Goal: Task Accomplishment & Management: Use online tool/utility

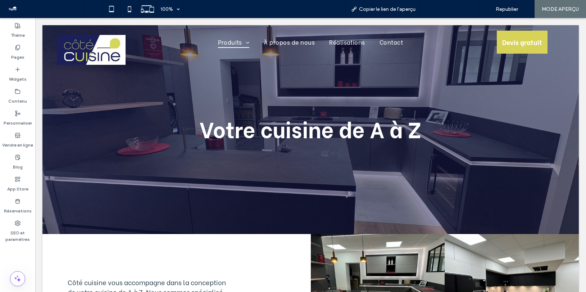
click at [447, 7] on span "Retour à l'éditeur" at bounding box center [454, 9] width 40 height 6
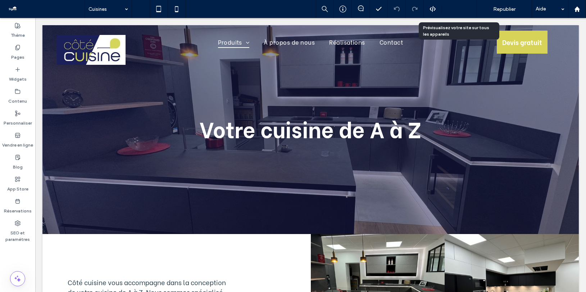
click at [466, 9] on icon at bounding box center [468, 8] width 5 height 5
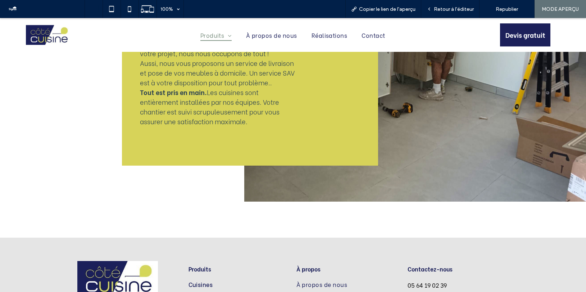
scroll to position [3326, 0]
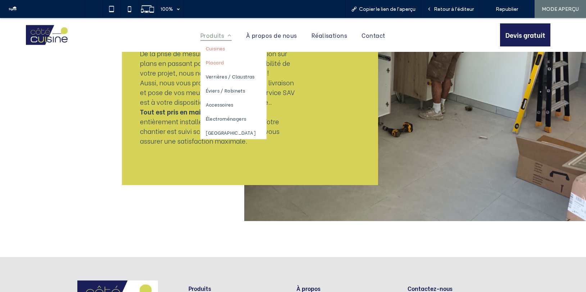
click at [231, 63] on link "Placard" at bounding box center [233, 62] width 67 height 14
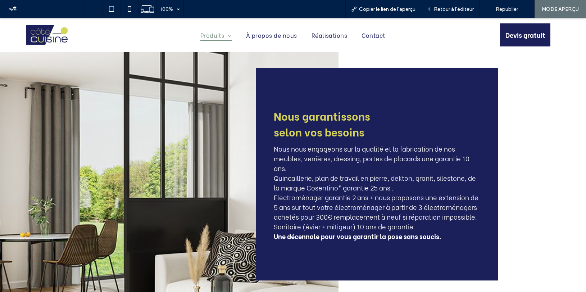
scroll to position [2139, 0]
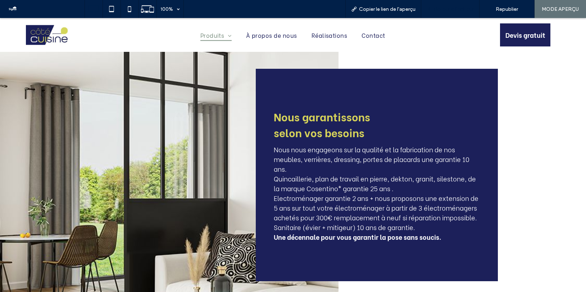
click at [463, 11] on span "Retour à l'éditeur" at bounding box center [454, 9] width 40 height 6
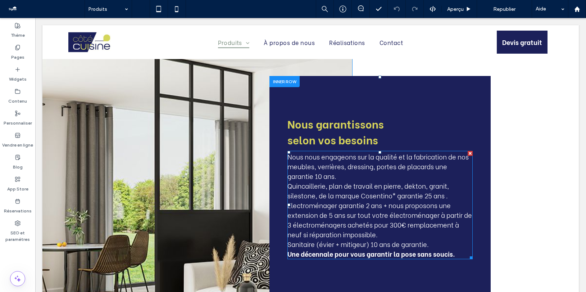
click at [360, 200] on span "Electroménager garantie 2 ans + nous proposons une extension de 5 ans sur tout …" at bounding box center [379, 219] width 184 height 39
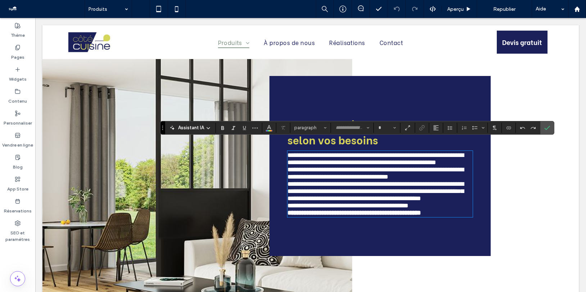
type input "**********"
type input "**"
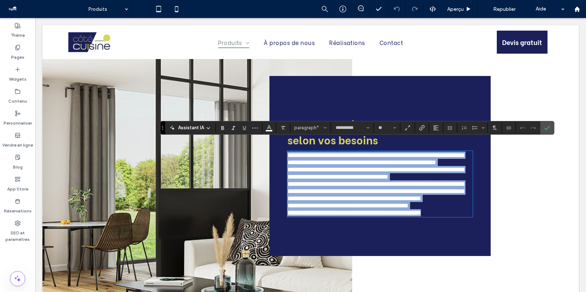
click at [360, 199] on span "**********" at bounding box center [375, 191] width 176 height 21
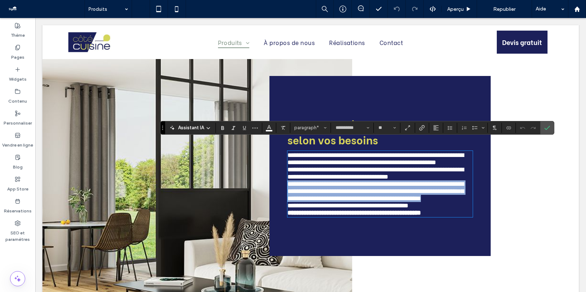
drag, startPoint x: 380, startPoint y: 222, endPoint x: 289, endPoint y: 196, distance: 95.2
click at [289, 196] on p "**********" at bounding box center [379, 191] width 185 height 22
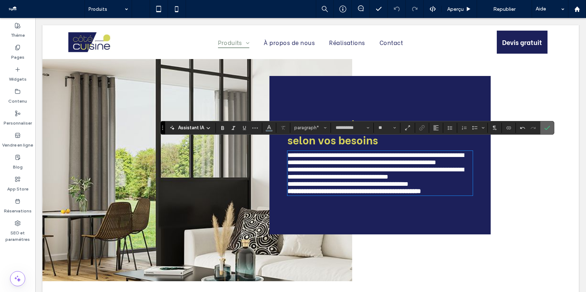
click at [549, 128] on icon "Confirmer" at bounding box center [547, 128] width 6 height 6
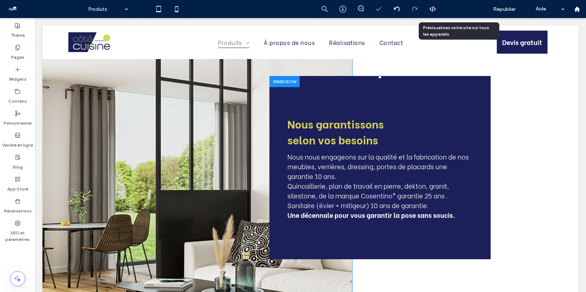
click at [469, 10] on icon at bounding box center [468, 8] width 5 height 5
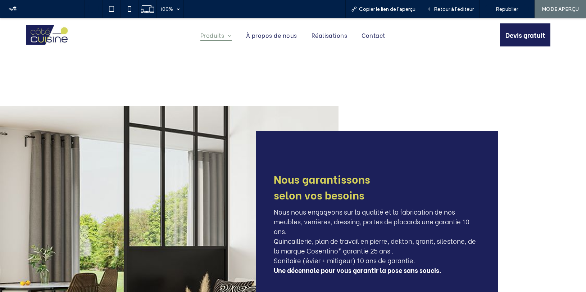
scroll to position [2075, 0]
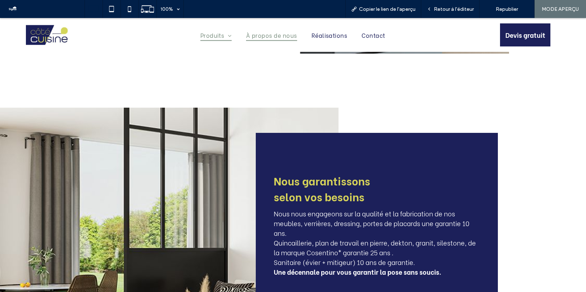
click at [281, 34] on span "À propos de nous" at bounding box center [271, 35] width 51 height 12
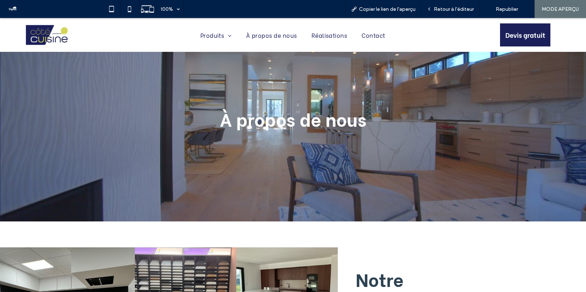
scroll to position [192, 0]
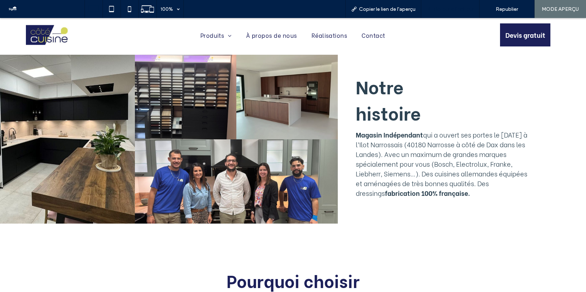
click at [448, 11] on span "Retour à l'éditeur" at bounding box center [454, 9] width 40 height 6
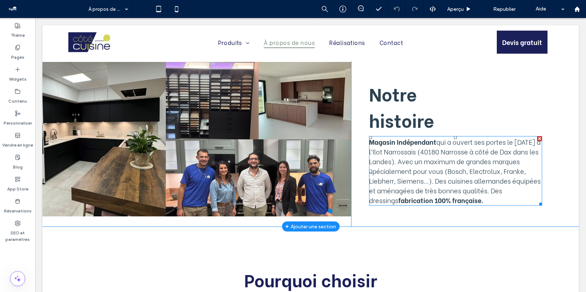
click at [448, 151] on span "qui a ouvert ses portes le 29 Octobre 2021 à l’Ilot Narrossais (40180 Narrosse …" at bounding box center [455, 171] width 172 height 68
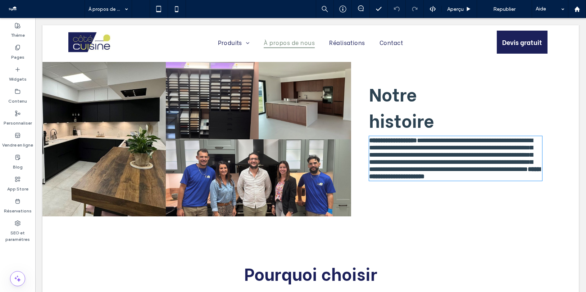
type input "**********"
type input "**"
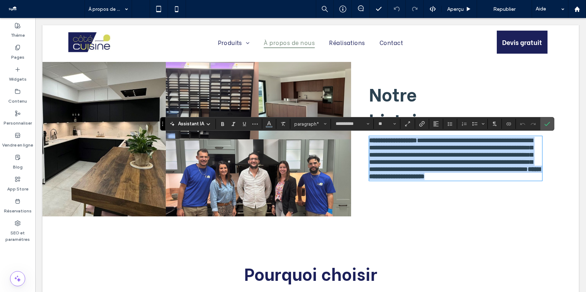
click at [446, 154] on span "**********" at bounding box center [451, 154] width 164 height 35
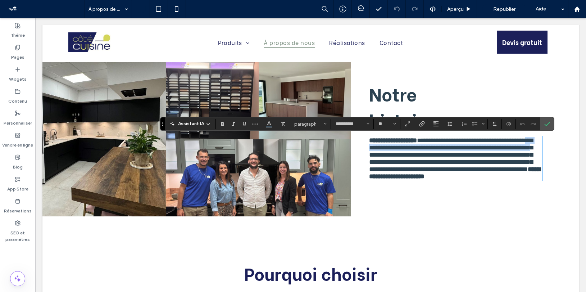
drag, startPoint x: 443, startPoint y: 161, endPoint x: 410, endPoint y: 150, distance: 35.3
click at [410, 150] on span "**********" at bounding box center [451, 154] width 164 height 35
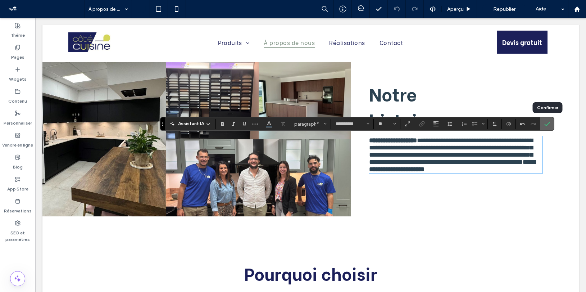
click at [547, 122] on icon "Confirmer" at bounding box center [547, 124] width 6 height 6
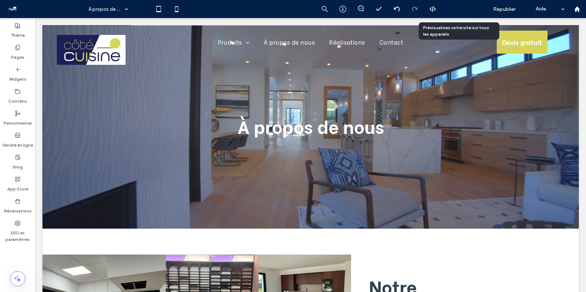
click at [456, 9] on span "Aperçu" at bounding box center [455, 9] width 17 height 6
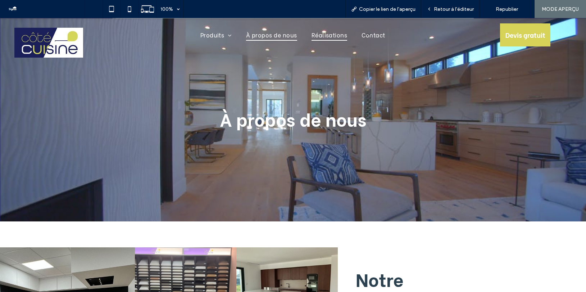
click at [330, 36] on span "Réalisations" at bounding box center [329, 35] width 36 height 12
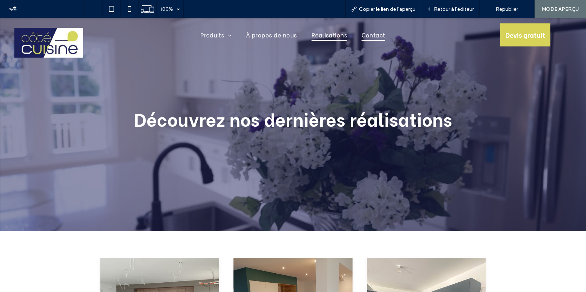
click at [376, 35] on span "Contact" at bounding box center [372, 35] width 23 height 12
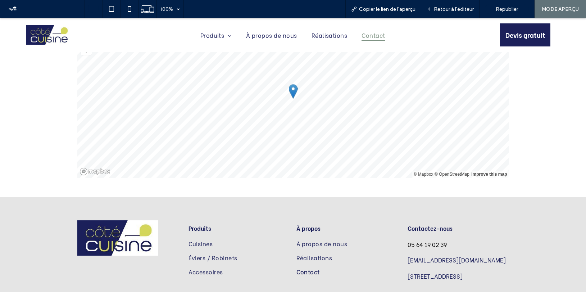
scroll to position [881, 0]
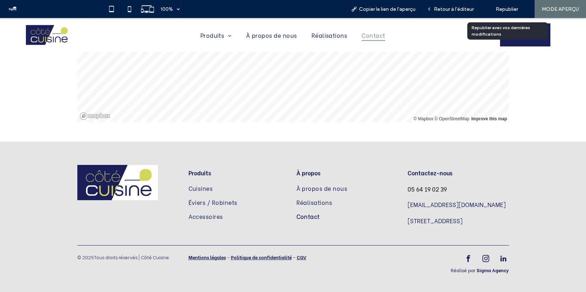
click at [509, 8] on span "Republier" at bounding box center [507, 9] width 22 height 6
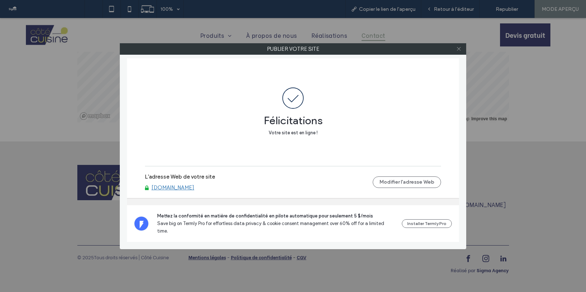
click at [460, 46] on icon at bounding box center [458, 48] width 5 height 5
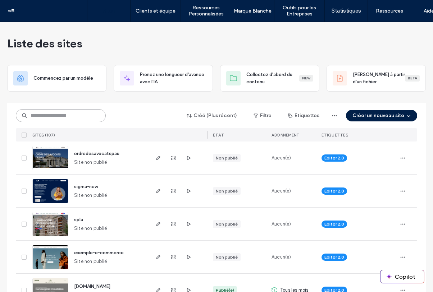
click at [49, 118] on input at bounding box center [61, 115] width 90 height 13
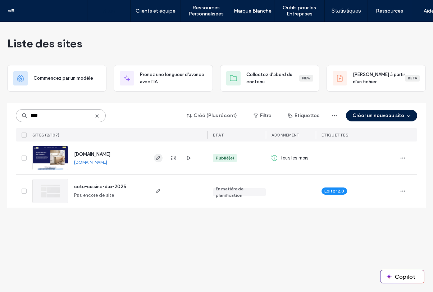
type input "****"
click at [159, 157] on icon "button" at bounding box center [158, 158] width 6 height 6
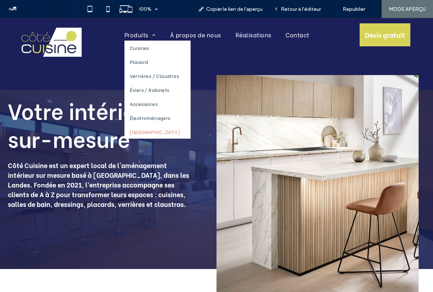
click at [154, 129] on span "Salle de bains" at bounding box center [155, 131] width 50 height 7
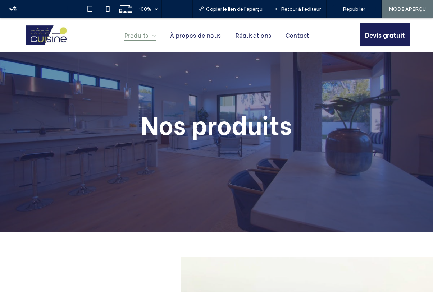
scroll to position [1905, 0]
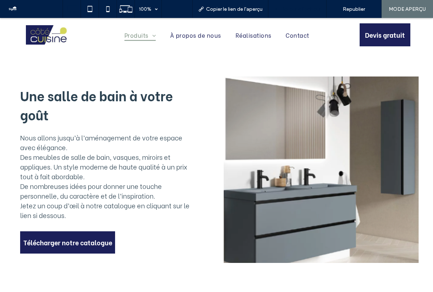
click at [313, 12] on span "Retour à l'éditeur" at bounding box center [301, 9] width 40 height 6
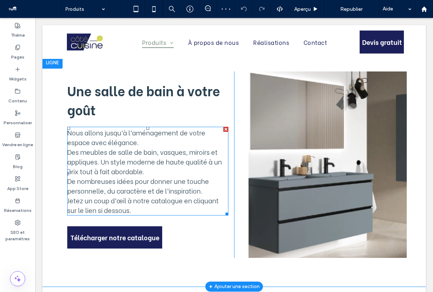
scroll to position [1967, 0]
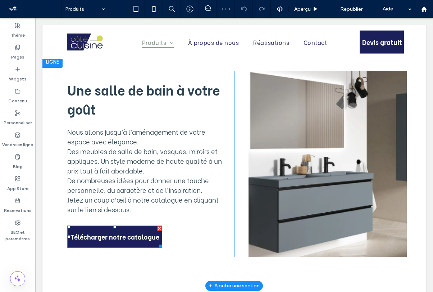
click at [120, 234] on span "Télécharger notre catalogue" at bounding box center [114, 236] width 89 height 21
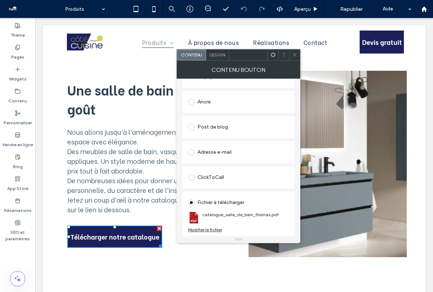
scroll to position [140, 0]
click at [215, 230] on div "Modifier le fichier" at bounding box center [205, 229] width 34 height 5
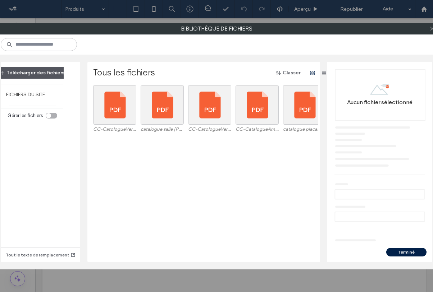
click at [34, 71] on button "Télécharger des fichiers" at bounding box center [32, 73] width 77 height 12
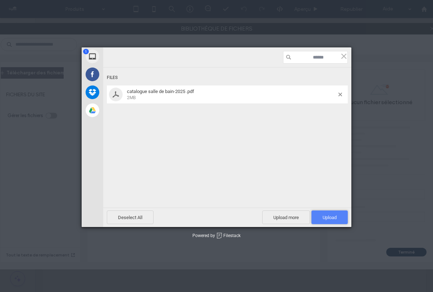
click at [320, 215] on span "Upload 1" at bounding box center [329, 218] width 36 height 14
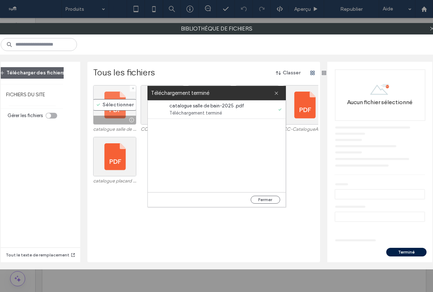
click at [111, 100] on div "Sélectionner" at bounding box center [114, 105] width 43 height 40
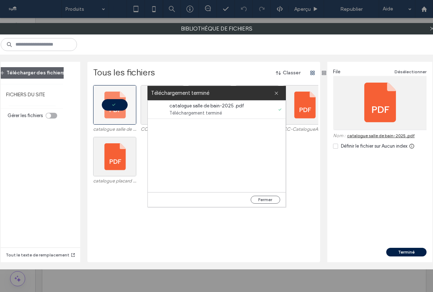
click at [334, 147] on icon at bounding box center [335, 146] width 3 height 2
click at [273, 200] on button "Fermer" at bounding box center [265, 200] width 29 height 8
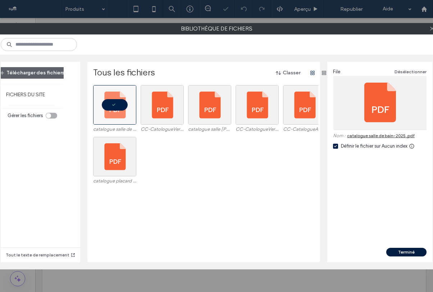
click at [403, 253] on button "Terminé" at bounding box center [406, 252] width 40 height 9
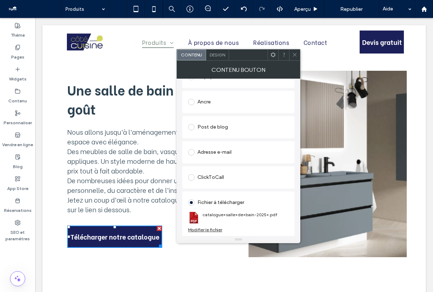
click at [295, 55] on icon at bounding box center [294, 54] width 5 height 5
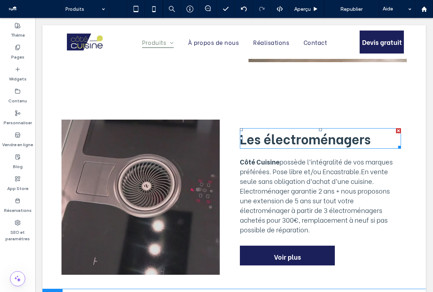
scroll to position [1739, 0]
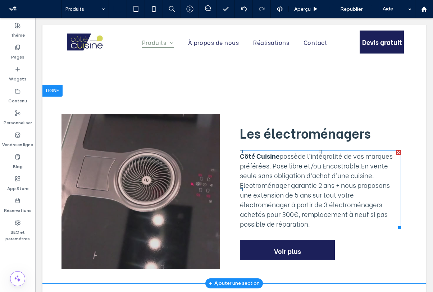
click at [292, 182] on span "Electroménager garantie 2 ans + nous proposons une extension de 5 ans sur tout …" at bounding box center [315, 204] width 150 height 49
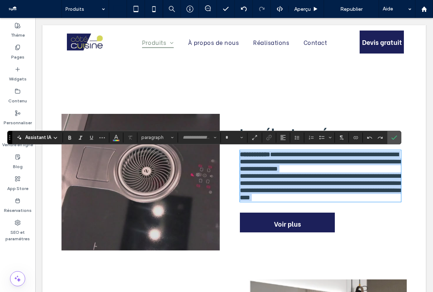
type input "**********"
type input "**"
click at [295, 183] on span "**********" at bounding box center [322, 187] width 164 height 28
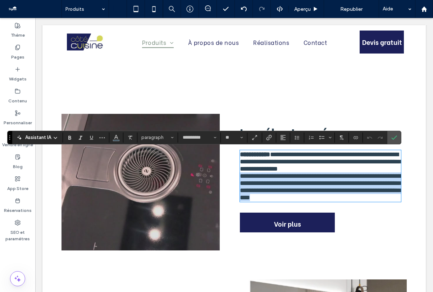
drag, startPoint x: 321, startPoint y: 221, endPoint x: 240, endPoint y: 184, distance: 89.8
click at [240, 184] on div "**********" at bounding box center [320, 182] width 173 height 137
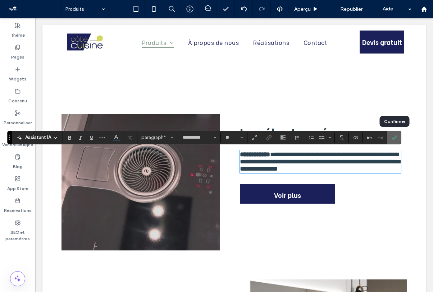
click at [396, 136] on use "Confirmer" at bounding box center [394, 138] width 6 height 4
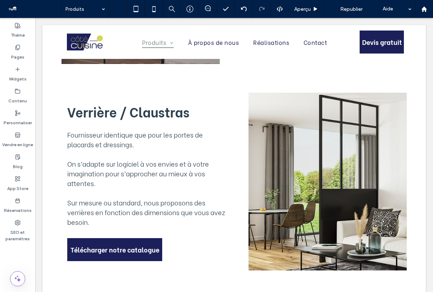
scroll to position [1038, 0]
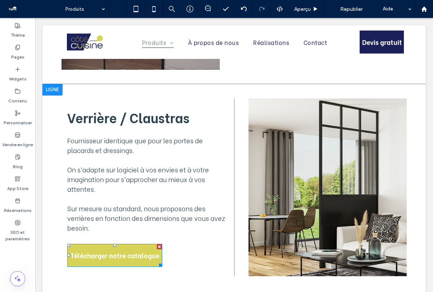
click at [103, 261] on span "Télécharger notre catalogue" at bounding box center [114, 255] width 89 height 21
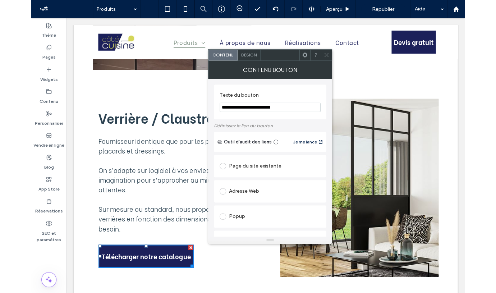
scroll to position [140, 0]
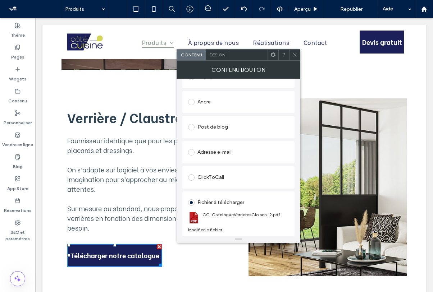
click at [213, 229] on div "Modifier le fichier" at bounding box center [205, 229] width 34 height 5
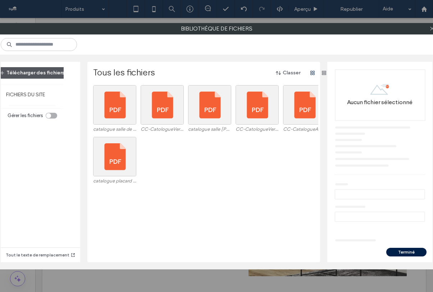
click at [37, 71] on button "Télécharger des fichiers" at bounding box center [32, 73] width 77 height 12
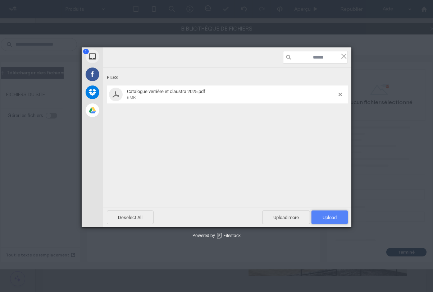
click at [335, 215] on span "Upload 1" at bounding box center [330, 217] width 14 height 5
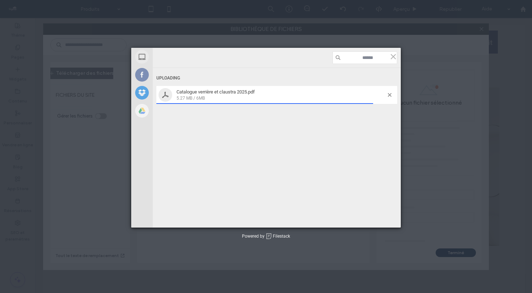
scroll to position [1019, 0]
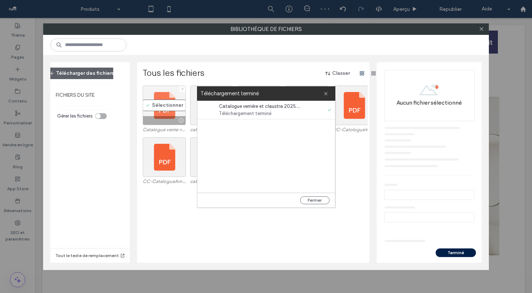
click at [156, 100] on div "Sélectionner" at bounding box center [164, 106] width 43 height 40
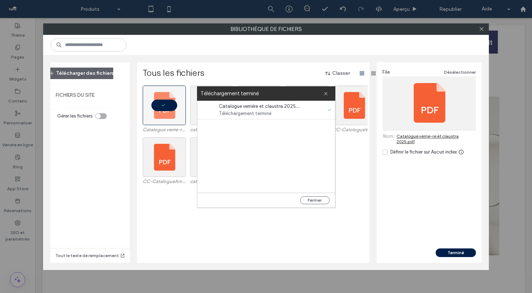
click at [409, 149] on div "Définir le fichier sur Aucun index" at bounding box center [424, 152] width 67 height 7
click at [433, 250] on button "Terminé" at bounding box center [456, 252] width 40 height 9
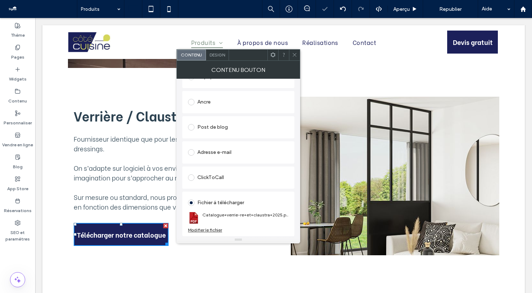
click at [293, 54] on icon at bounding box center [294, 54] width 5 height 5
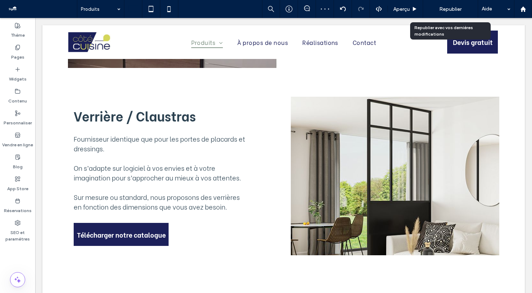
click at [433, 10] on span "Republier" at bounding box center [450, 9] width 22 height 6
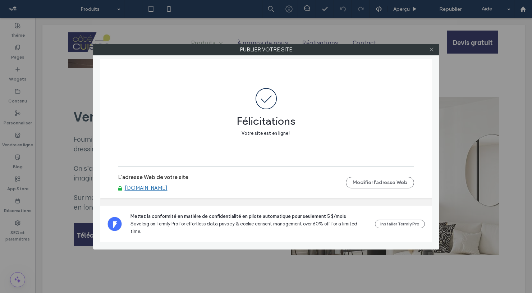
click at [433, 49] on icon at bounding box center [431, 49] width 5 height 5
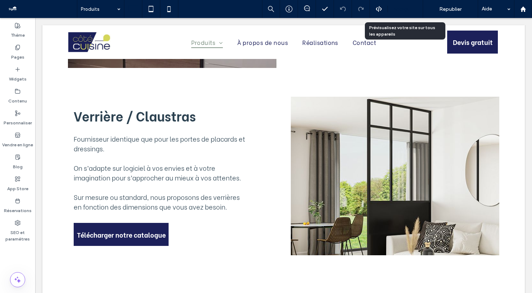
click at [405, 10] on span "Aperçu" at bounding box center [401, 9] width 17 height 6
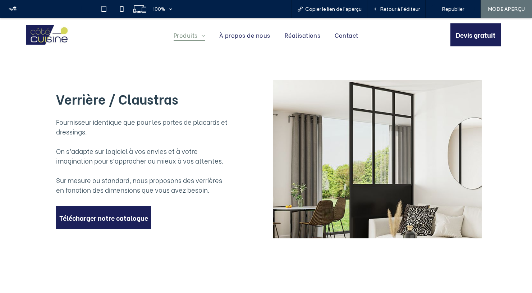
scroll to position [1009, 0]
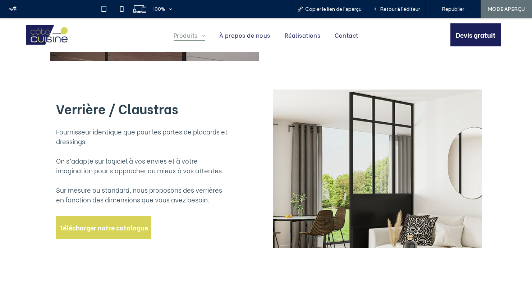
click at [127, 218] on span "Télécharger notre catalogue" at bounding box center [103, 227] width 89 height 21
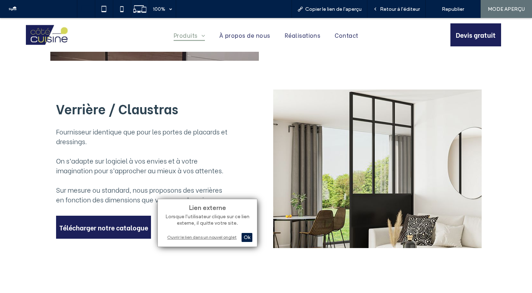
click at [227, 238] on div "Ouvrir le lien dans un nouvel onglet" at bounding box center [208, 237] width 90 height 8
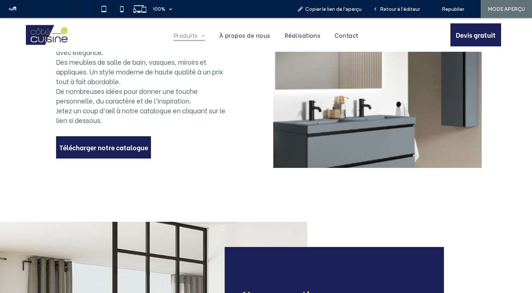
scroll to position [1955, 0]
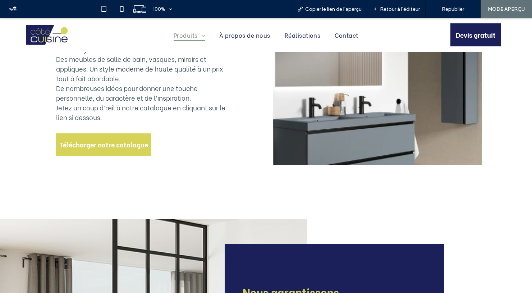
click at [100, 134] on span "Télécharger notre catalogue" at bounding box center [103, 144] width 89 height 21
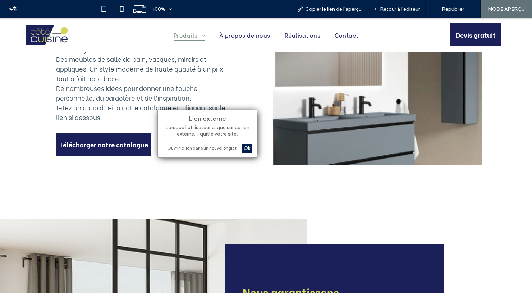
click at [209, 148] on div "Ouvrir le lien dans un nouvel onglet" at bounding box center [208, 148] width 90 height 8
